Goal: Task Accomplishment & Management: Manage account settings

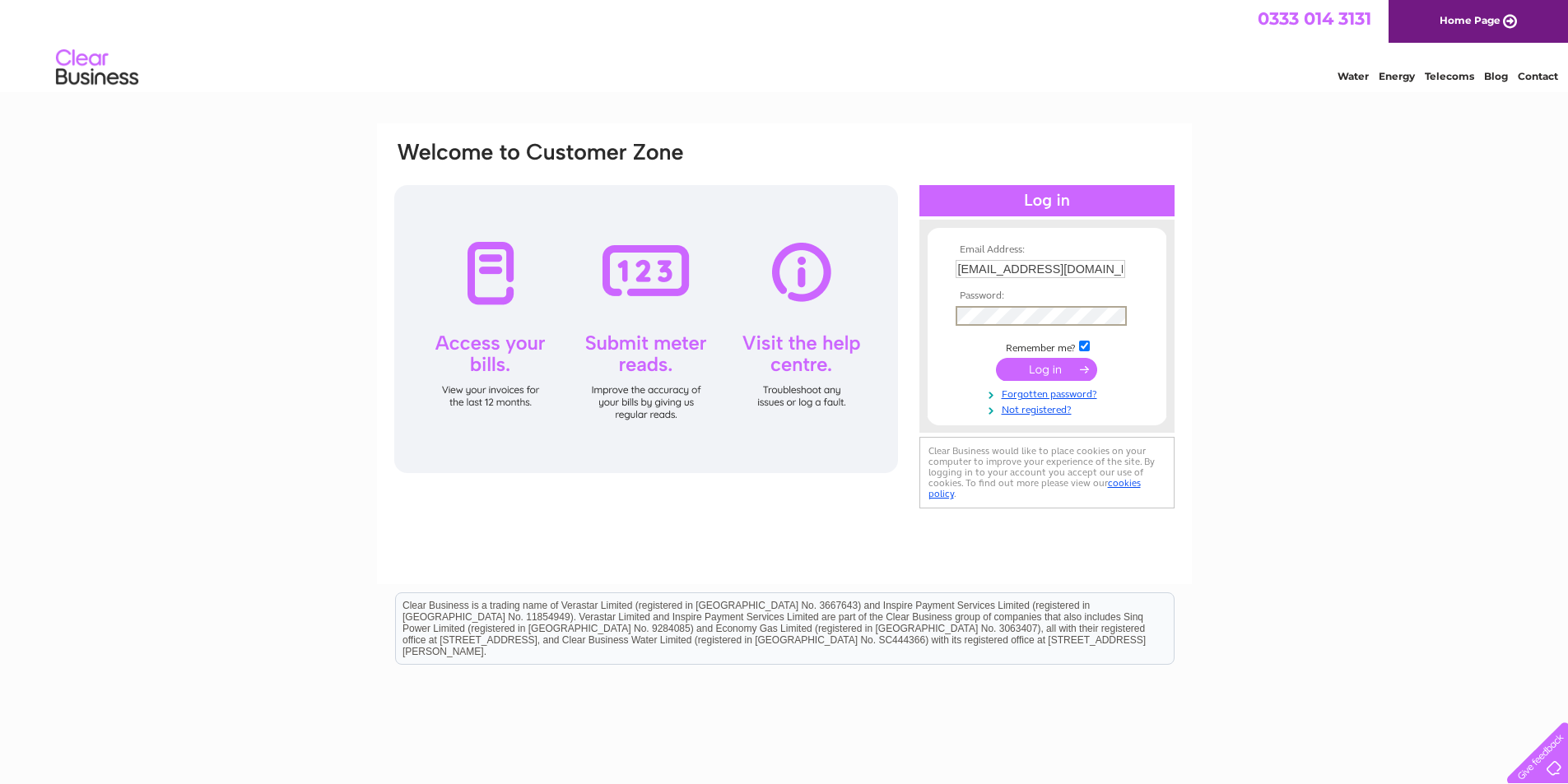
click at [995, 358] on input "submit" at bounding box center [1046, 370] width 101 height 23
click at [1048, 365] on input "submit" at bounding box center [1046, 370] width 101 height 23
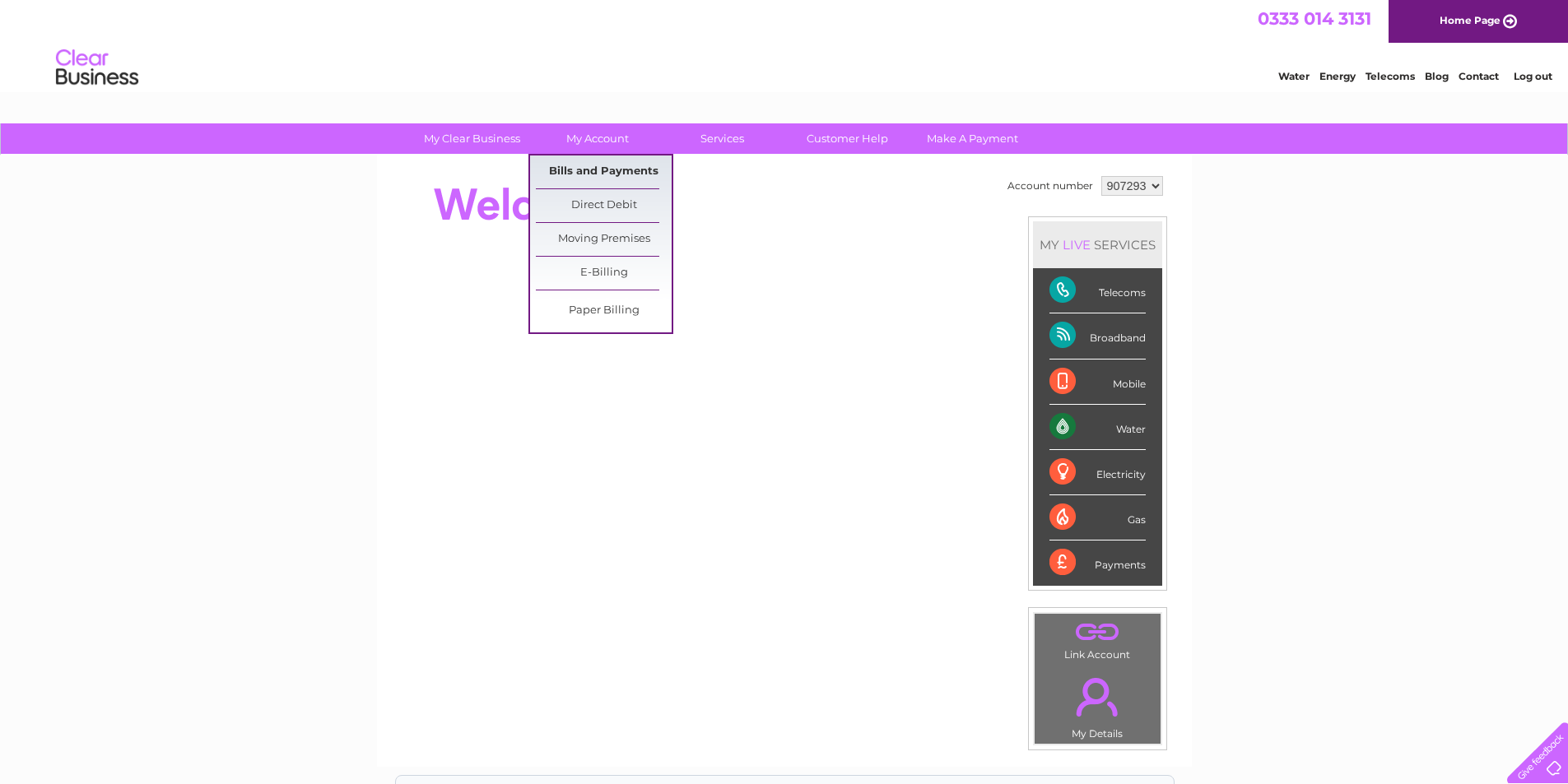
click at [579, 170] on link "Bills and Payments" at bounding box center [603, 172] width 136 height 33
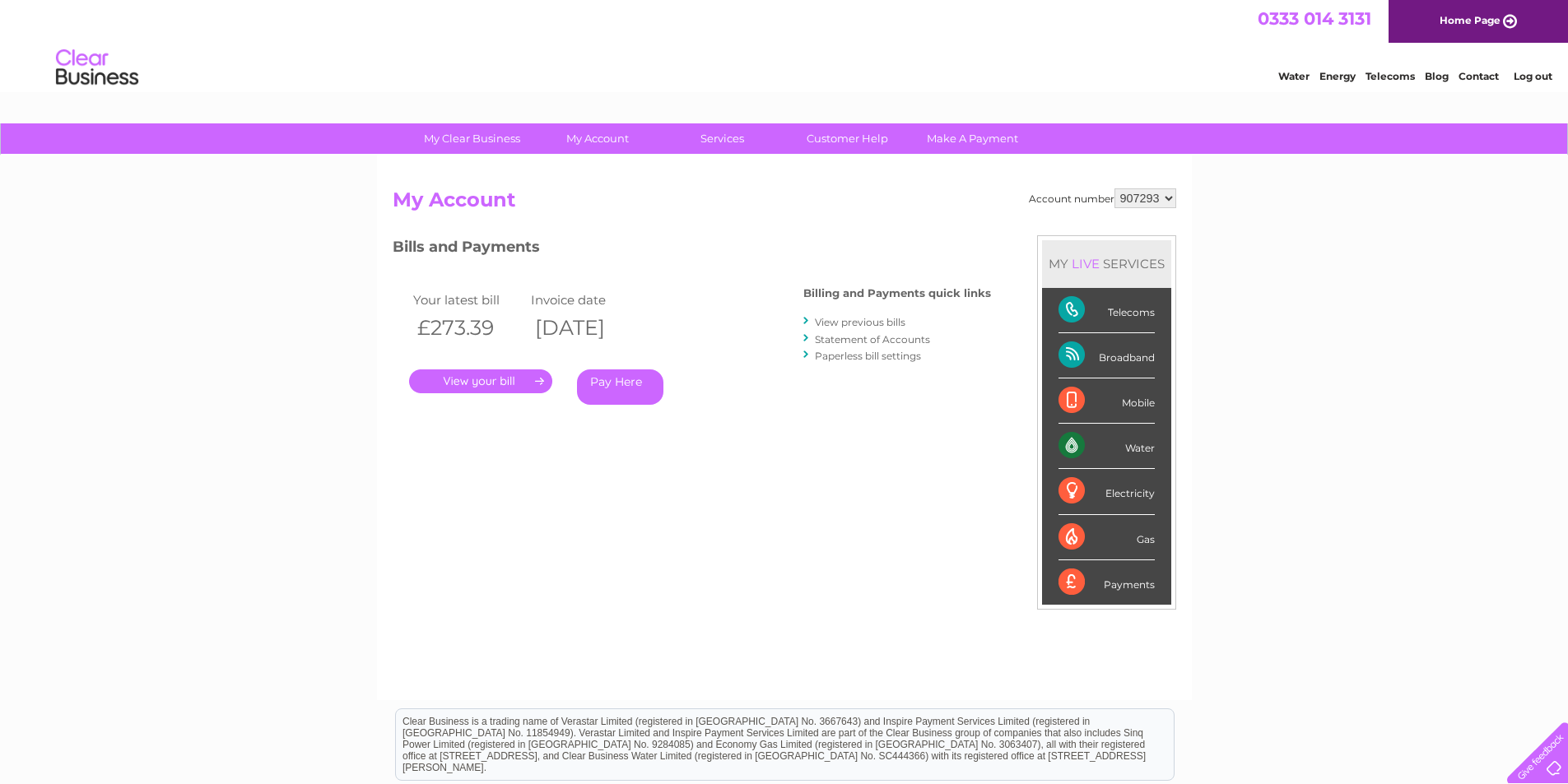
click at [489, 378] on link "." at bounding box center [481, 381] width 143 height 24
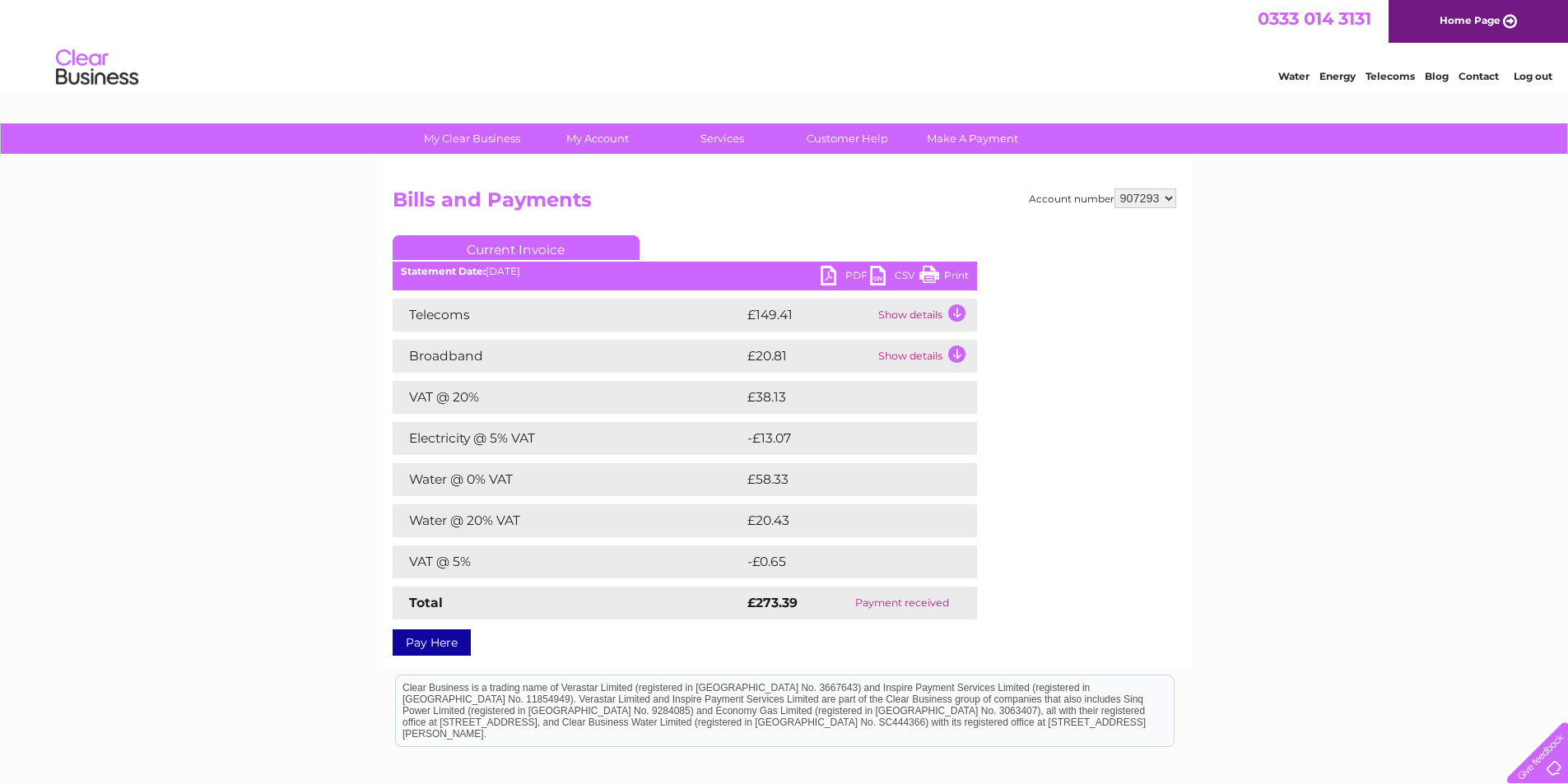
click at [1545, 75] on link "Log out" at bounding box center [1533, 75] width 39 height 13
